Goal: Task Accomplishment & Management: Complete application form

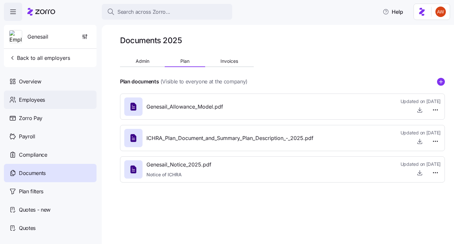
click at [68, 92] on div "Employees" at bounding box center [50, 99] width 93 height 18
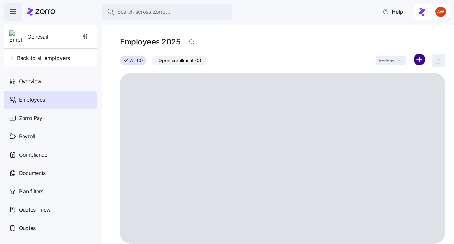
click at [419, 58] on html "Search across Zorro... Help Genesail Back to all employers Overview Employees Z…" at bounding box center [227, 120] width 454 height 240
click at [389, 88] on span "Add a new employee" at bounding box center [399, 87] width 44 height 7
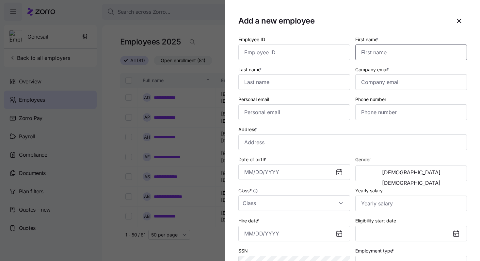
click at [394, 53] on input "First name *" at bounding box center [411, 52] width 112 height 16
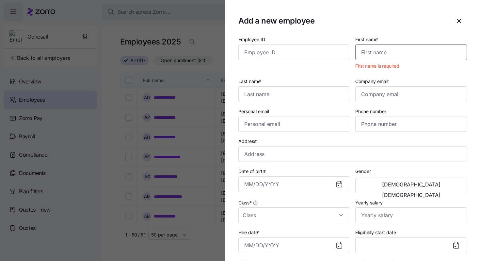
paste input "Meagan"
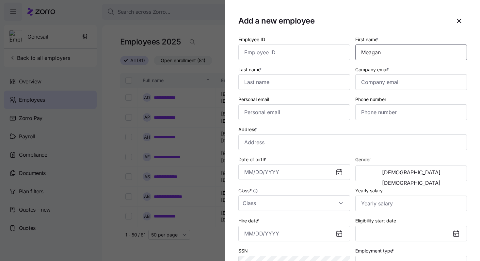
type input "Meagan"
click at [312, 85] on input "Last name *" at bounding box center [294, 82] width 112 height 16
paste input "[PERSON_NAME]"
type input "[PERSON_NAME]"
click at [256, 55] on input "Employee ID" at bounding box center [294, 52] width 112 height 16
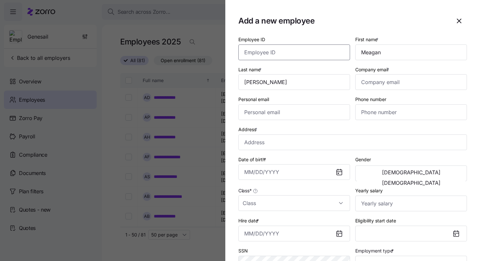
paste input "223"
type input "223"
click at [371, 85] on input "Company email *" at bounding box center [411, 82] width 112 height 16
paste input "[EMAIL_ADDRESS][DOMAIN_NAME]"
type input "[EMAIL_ADDRESS][DOMAIN_NAME]"
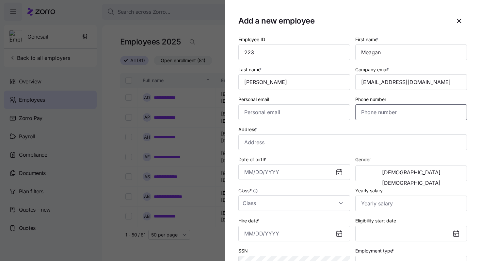
click at [378, 116] on input "Phone number" at bounding box center [411, 112] width 112 height 16
paste input "[PHONE_NUMBER]"
type input "[PHONE_NUMBER]"
click at [300, 143] on input "Address *" at bounding box center [352, 142] width 229 height 16
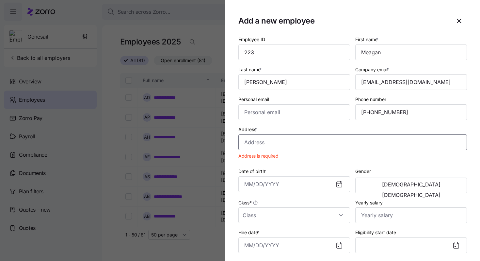
paste input ""[STREET_ADDRESS][PERSON_NAME]""
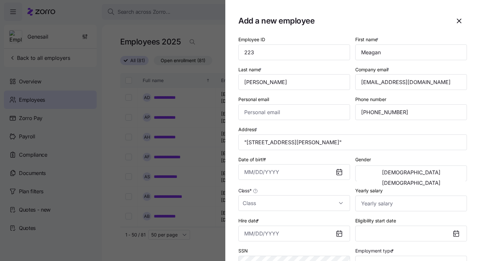
type input "[STREET_ADDRESS][PERSON_NAME]"
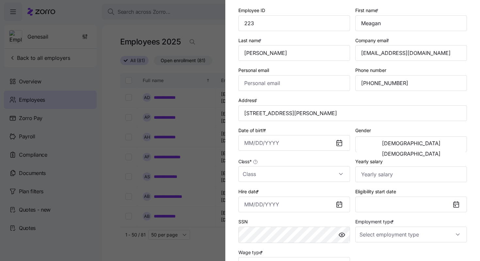
scroll to position [36, 0]
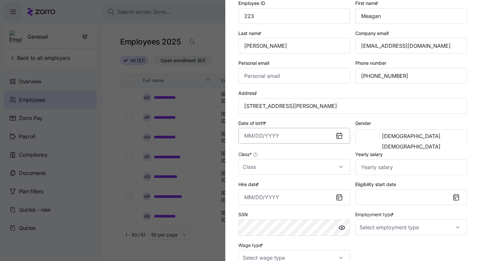
click at [262, 139] on input "Date of birth *" at bounding box center [294, 136] width 112 height 16
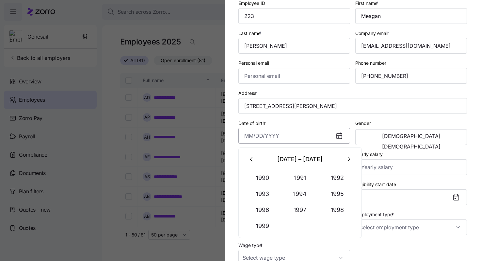
paste input "[DATE]"
type input "[DATE]"
click at [307, 124] on div "Date of birth * [DEMOGRAPHIC_DATA]" at bounding box center [294, 131] width 112 height 25
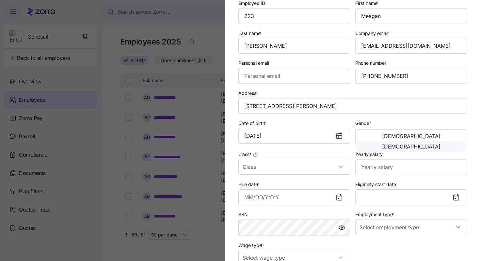
click at [436, 144] on span "[DEMOGRAPHIC_DATA]" at bounding box center [411, 146] width 58 height 5
click at [280, 164] on input "Class *" at bounding box center [294, 167] width 112 height 16
click at [284, 186] on div "All Employees" at bounding box center [294, 188] width 106 height 14
type input "All Employees"
click at [377, 172] on input "Yearly salary" at bounding box center [411, 167] width 112 height 16
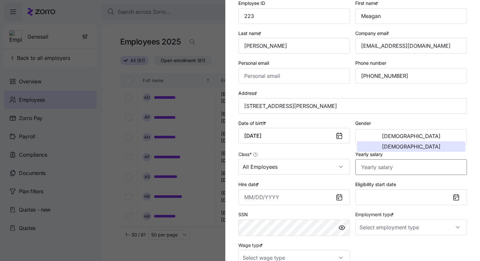
click at [379, 166] on input "Yearly salary" at bounding box center [411, 167] width 112 height 16
paste input "$20,280"
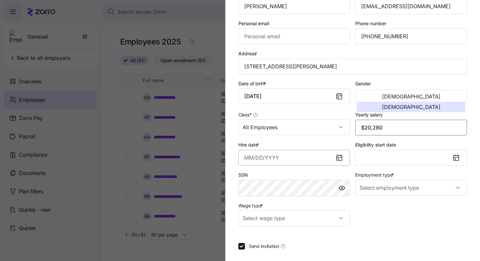
scroll to position [76, 0]
type input "$20,280"
click at [375, 185] on input "Employment type *" at bounding box center [411, 187] width 112 height 16
click at [375, 207] on span "Full Time" at bounding box center [372, 208] width 19 height 7
type input "Full Time"
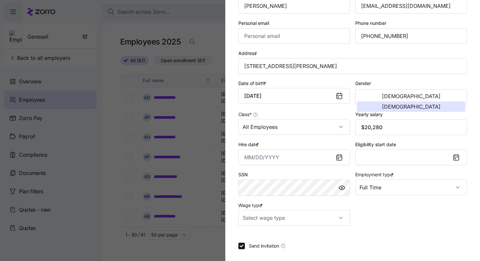
click at [278, 227] on div "Employee ID 223 First name * [PERSON_NAME] Last name * [PERSON_NAME] Company em…" at bounding box center [352, 119] width 229 height 320
click at [278, 219] on input "Wage type *" at bounding box center [294, 218] width 112 height 16
click at [268, 199] on div "Hourly" at bounding box center [294, 199] width 106 height 14
type input "Hourly"
click at [255, 152] on input "Hire date *" at bounding box center [294, 157] width 112 height 16
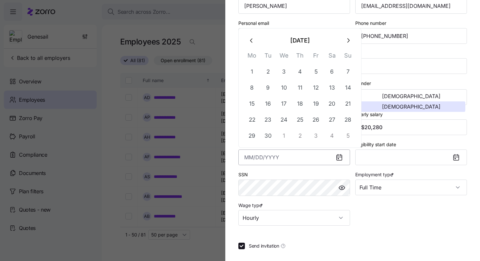
paste input "[DATE]"
type input "[DATE]"
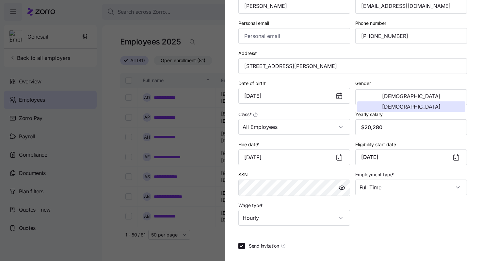
click at [406, 241] on div "Employee ID 223 First name * [PERSON_NAME] Last name * [PERSON_NAME] Company em…" at bounding box center [352, 119] width 229 height 320
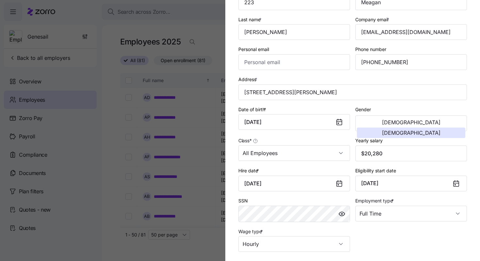
scroll to position [109, 0]
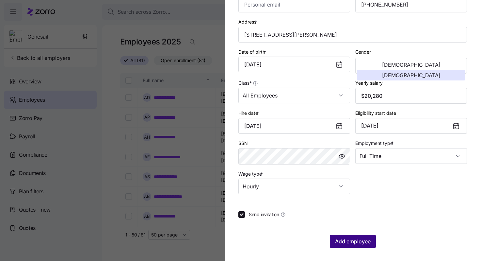
click at [363, 241] on span "Add employee" at bounding box center [353, 241] width 36 height 8
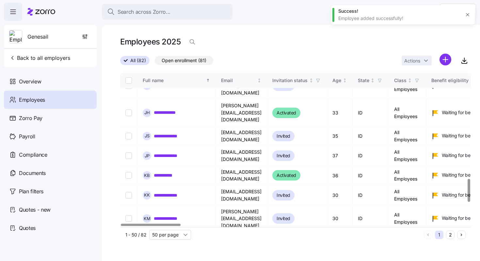
scroll to position [847, 0]
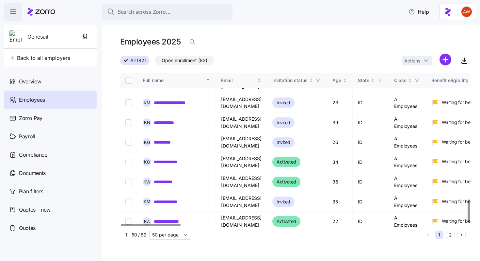
click at [448, 233] on button "2" at bounding box center [450, 234] width 8 height 8
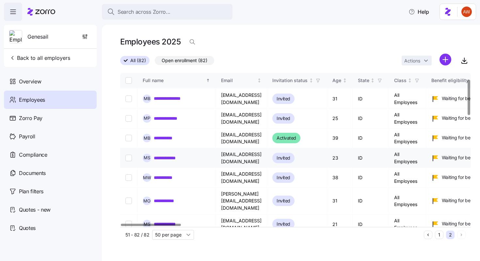
scroll to position [27, 0]
